Goal: Information Seeking & Learning: Learn about a topic

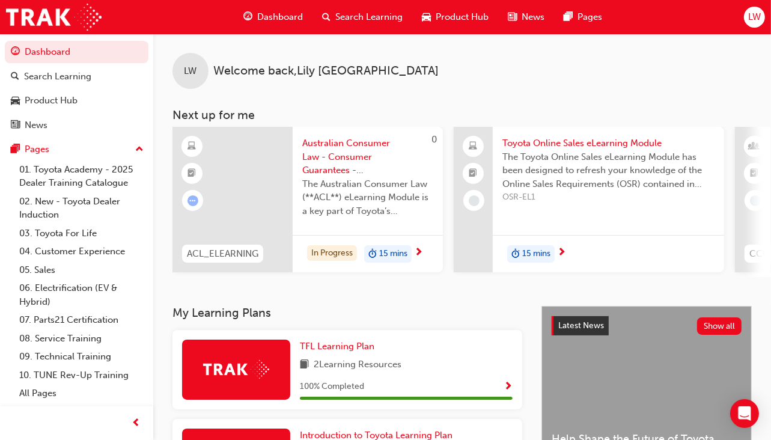
click at [308, 266] on div "In Progress 15 mins" at bounding box center [368, 254] width 150 height 38
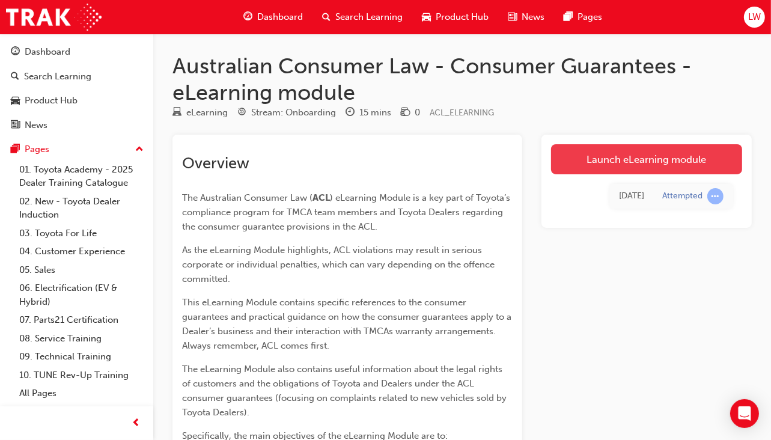
click at [560, 161] on link "Launch eLearning module" at bounding box center [646, 159] width 191 height 30
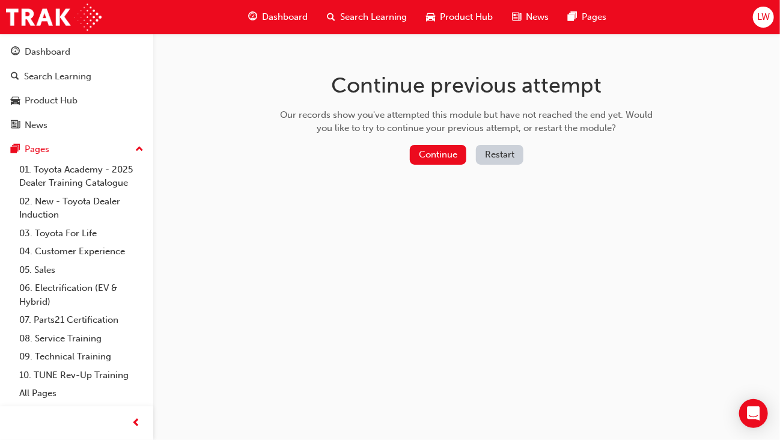
click at [437, 140] on div "Continue previous attempt Our records show you've attempted this module but hav…" at bounding box center [467, 121] width 391 height 174
click at [437, 151] on button "Continue" at bounding box center [438, 155] width 56 height 20
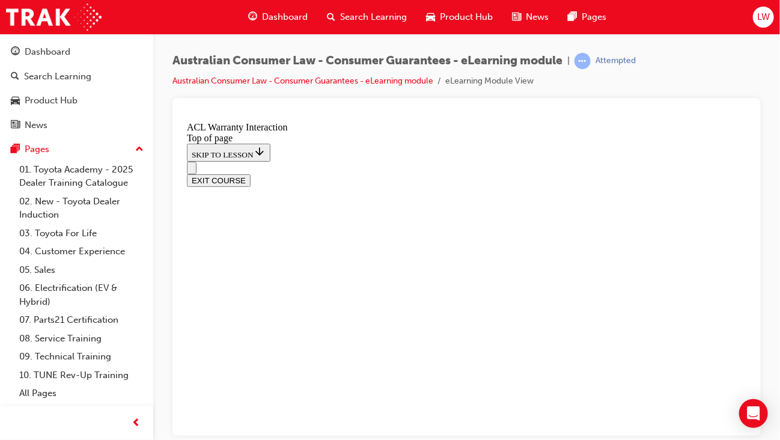
scroll to position [818, 0]
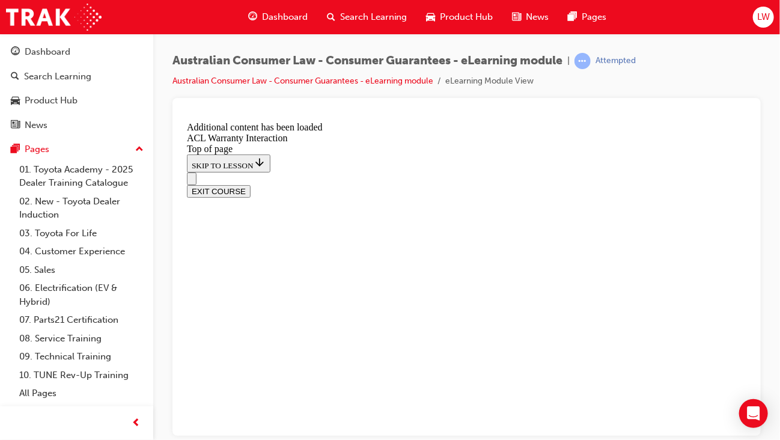
scroll to position [1430, 0]
click at [250, 184] on button "EXIT COURSE" at bounding box center [218, 190] width 64 height 13
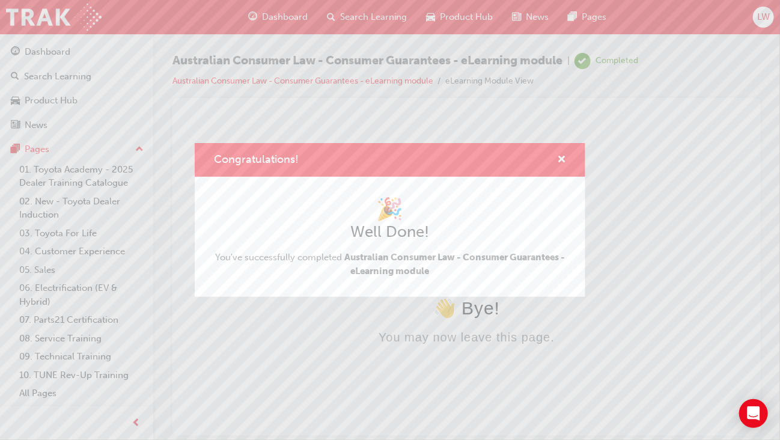
scroll to position [0, 0]
click at [566, 157] on div "Congratulations!" at bounding box center [390, 160] width 391 height 34
click at [558, 158] on span "cross-icon" at bounding box center [561, 160] width 9 height 11
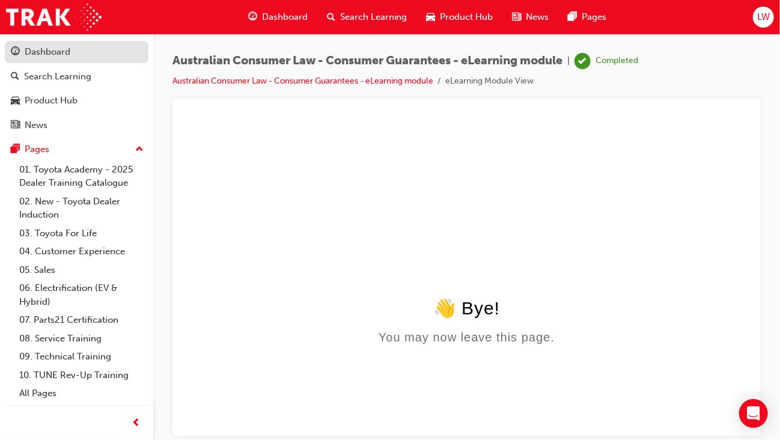
click at [42, 52] on div "Dashboard" at bounding box center [48, 52] width 46 height 14
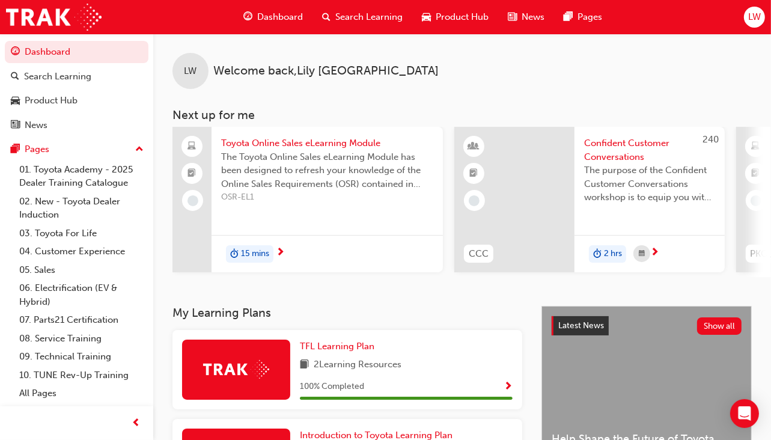
click at [250, 250] on span "15 mins" at bounding box center [255, 254] width 28 height 14
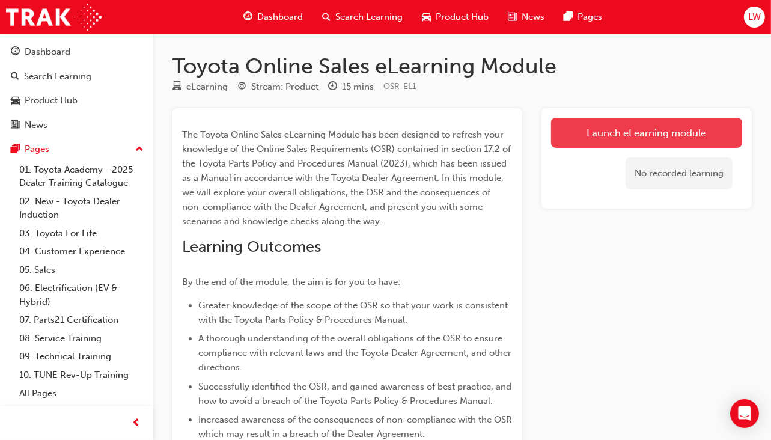
click at [572, 134] on link "Launch eLearning module" at bounding box center [646, 133] width 191 height 30
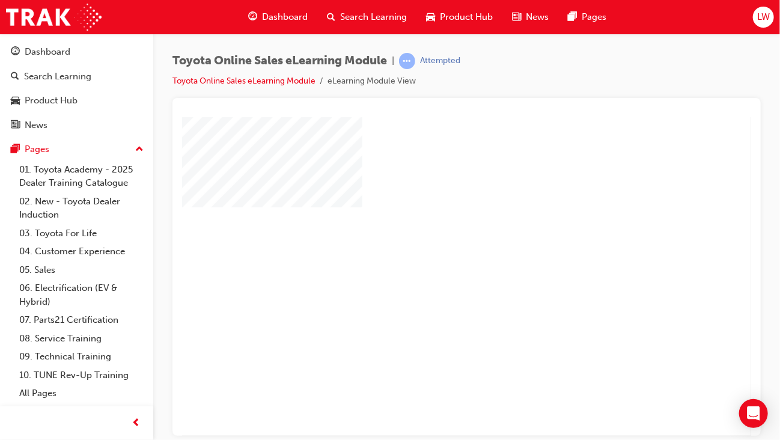
click at [431, 241] on div "play" at bounding box center [431, 241] width 0 height 0
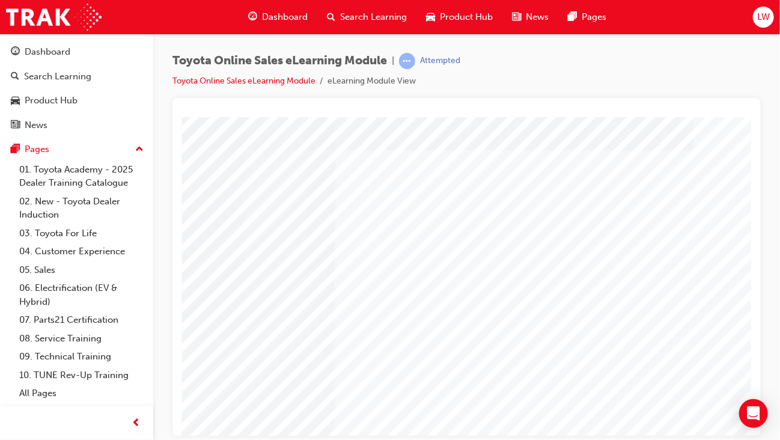
scroll to position [0, 257]
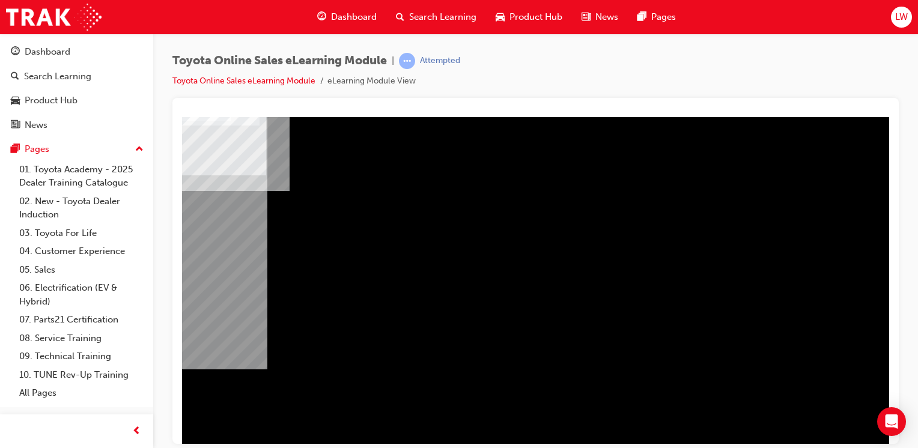
scroll to position [120, 119]
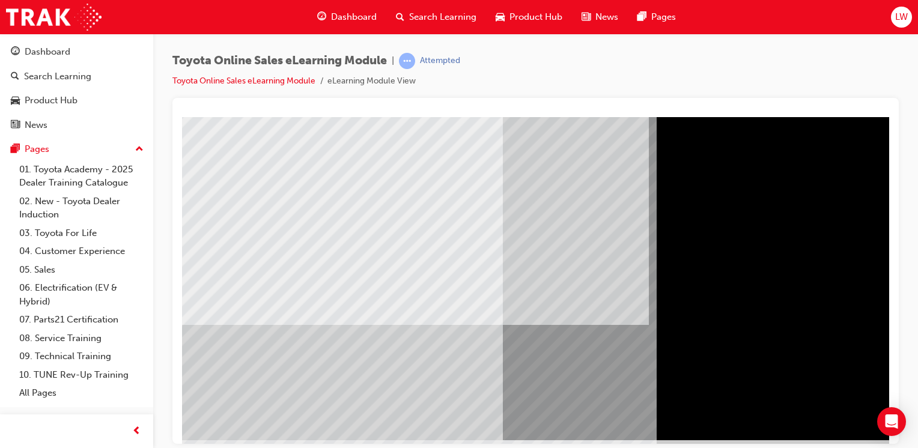
scroll to position [120, 0]
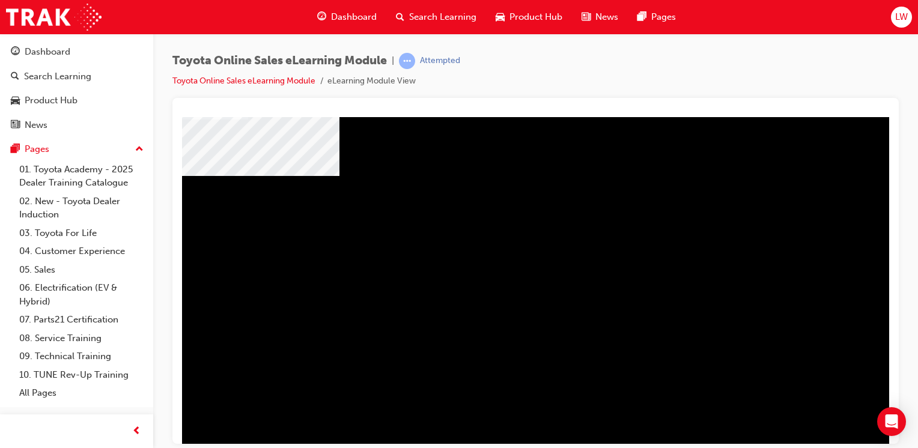
scroll to position [132, 0]
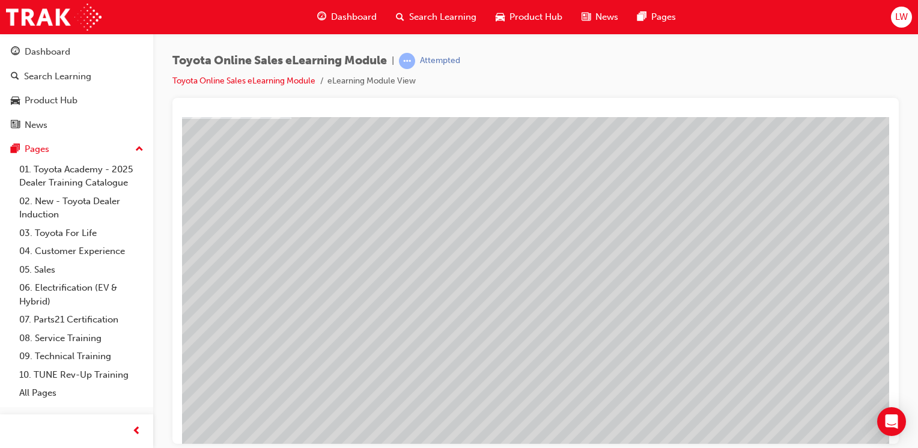
scroll to position [120, 71]
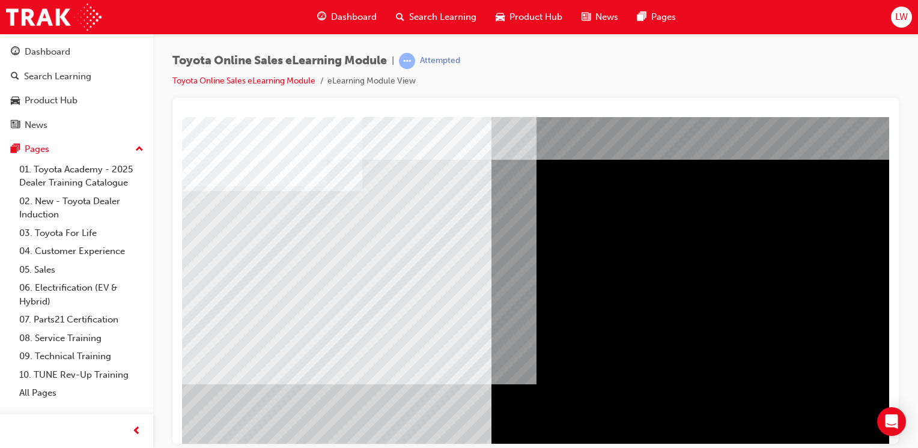
scroll to position [12, 0]
